Goal: Information Seeking & Learning: Learn about a topic

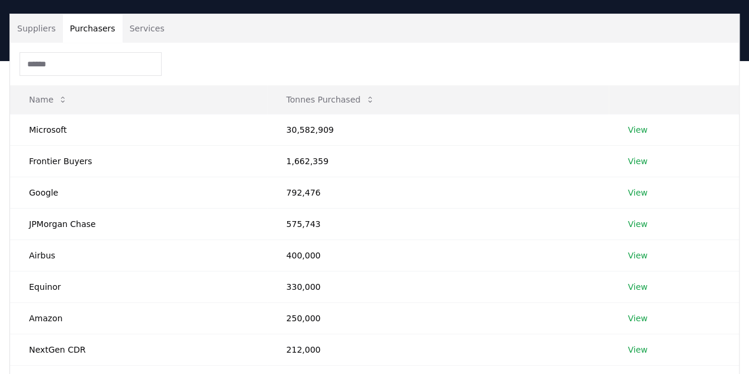
scroll to position [81, 0]
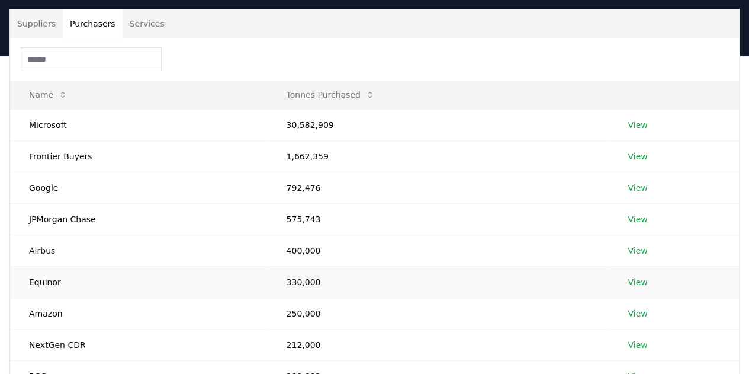
click at [642, 281] on link "View" at bounding box center [638, 282] width 20 height 12
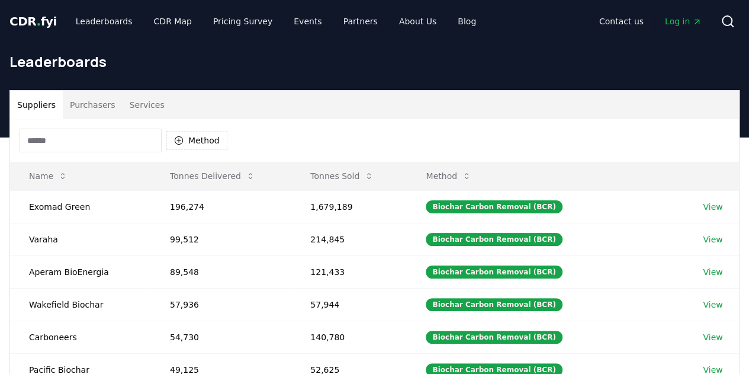
click at [85, 98] on button "Purchasers" at bounding box center [93, 105] width 60 height 28
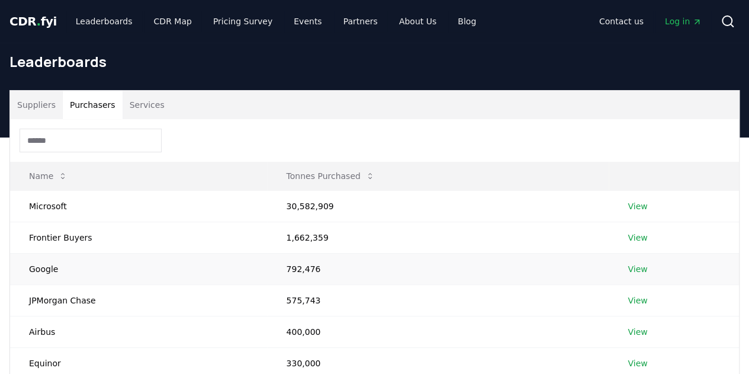
click at [640, 266] on link "View" at bounding box center [638, 269] width 20 height 12
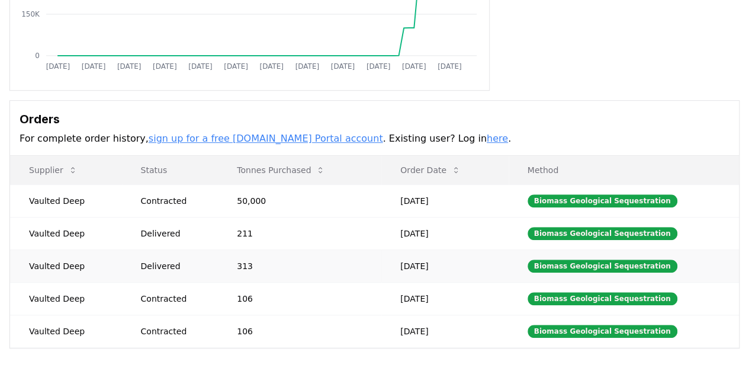
scroll to position [249, 0]
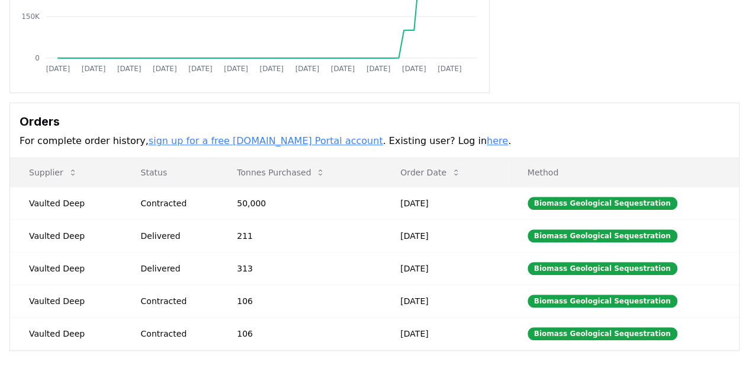
click at [289, 139] on link "sign up for a free [DOMAIN_NAME] Portal account" at bounding box center [266, 140] width 235 height 11
